Goal: Navigation & Orientation: Understand site structure

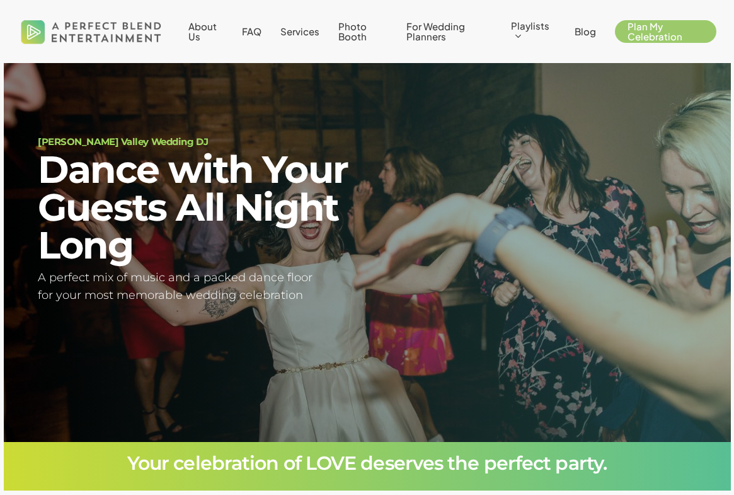
scroll to position [19, 0]
click at [439, 36] on span "For Wedding Planners" at bounding box center [435, 31] width 59 height 22
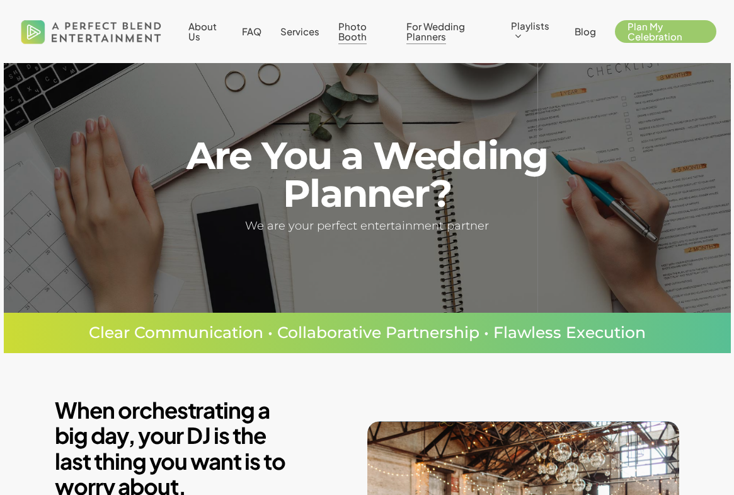
click at [347, 23] on span "Photo Booth" at bounding box center [352, 31] width 28 height 22
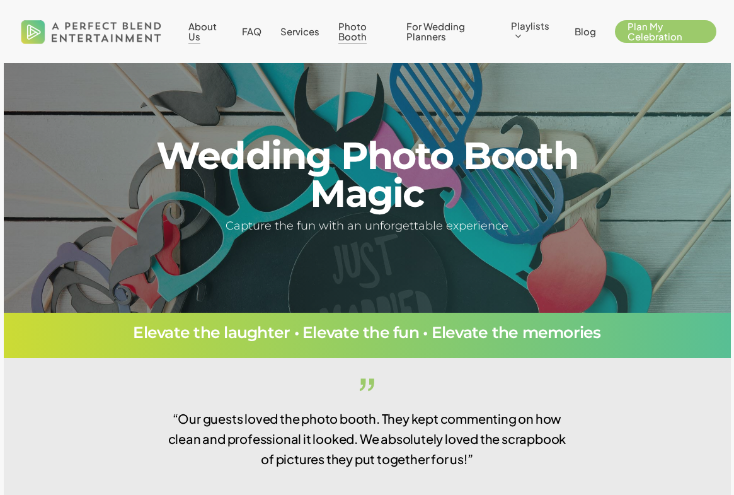
click at [207, 25] on span "About Us" at bounding box center [202, 31] width 28 height 22
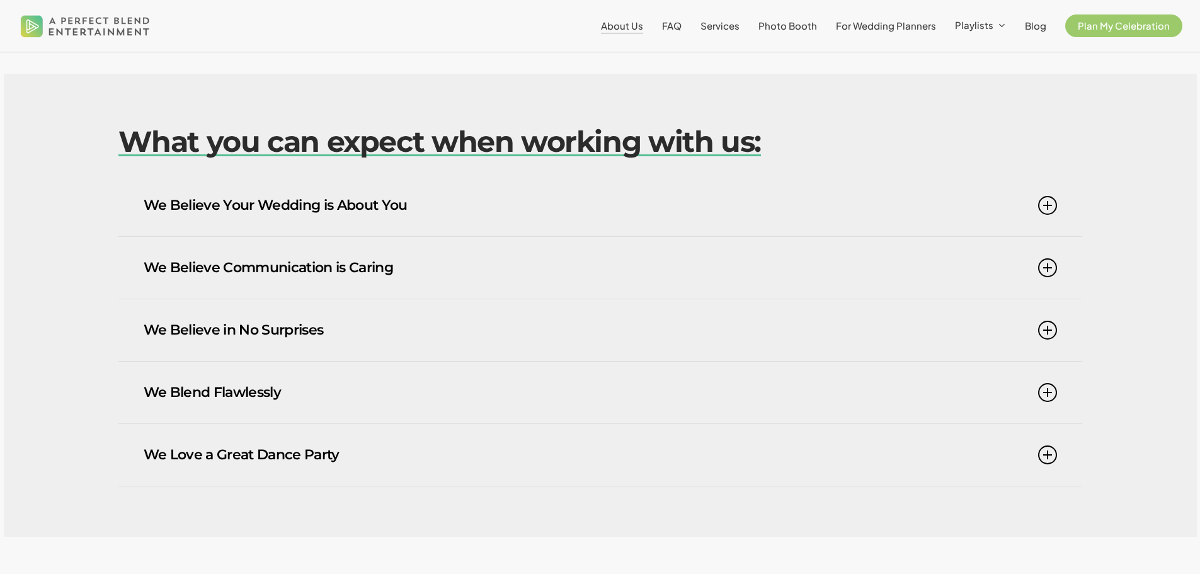
scroll to position [756, 0]
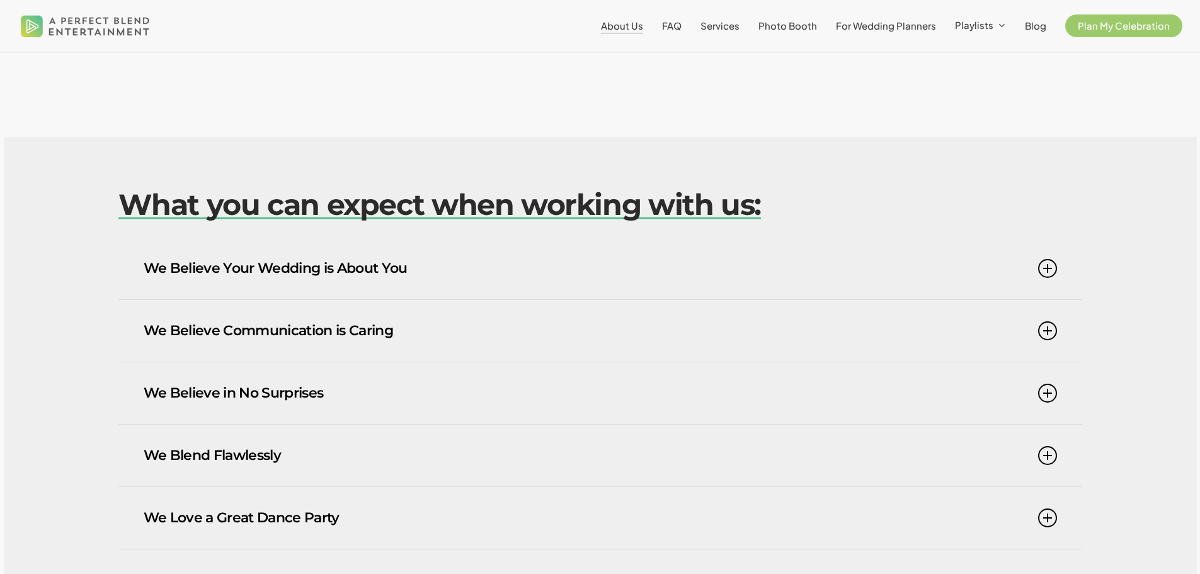
click at [284, 391] on link "We Believe in No Surprises" at bounding box center [601, 393] width 914 height 62
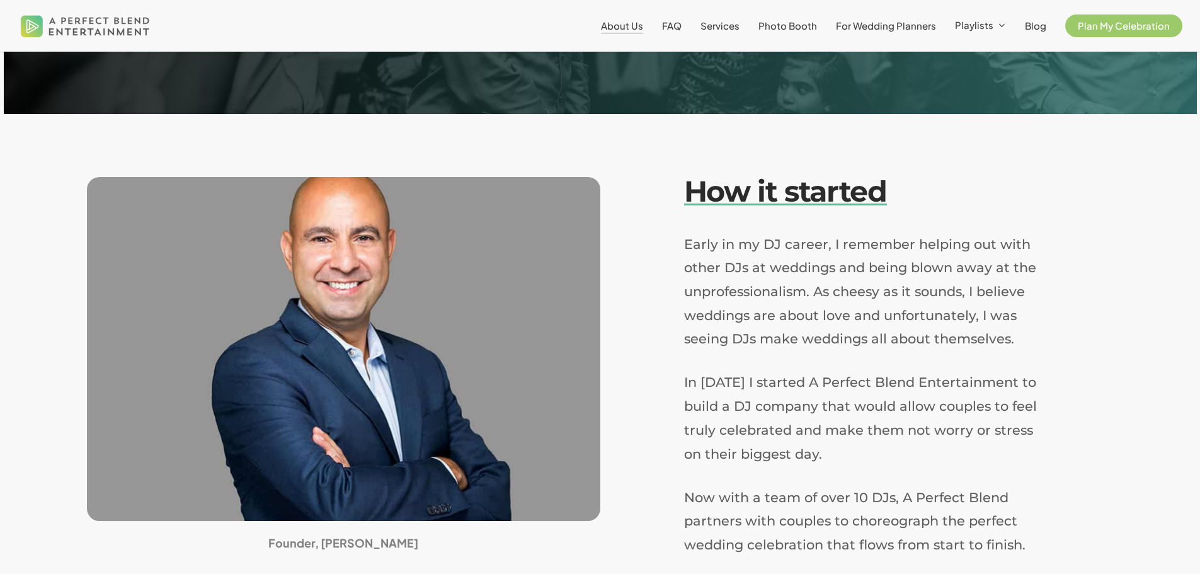
scroll to position [0, 0]
